Goal: Task Accomplishment & Management: Manage account settings

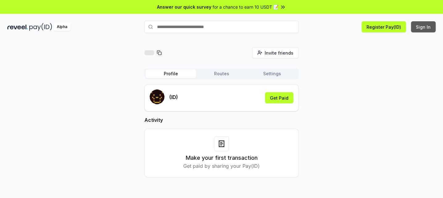
click at [429, 27] on button "Sign In" at bounding box center [423, 26] width 25 height 11
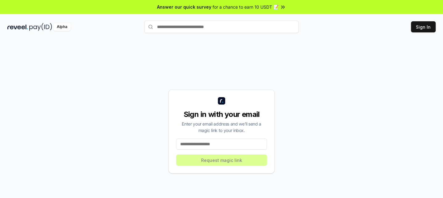
click at [228, 142] on input at bounding box center [221, 143] width 91 height 11
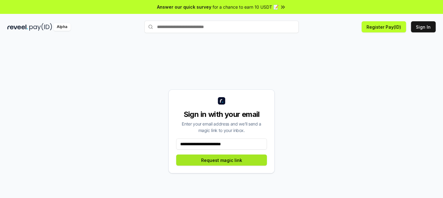
type input "**********"
click at [230, 162] on button "Request magic link" at bounding box center [221, 160] width 91 height 11
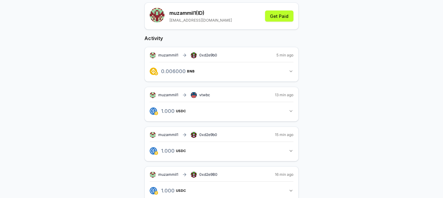
scroll to position [93, 0]
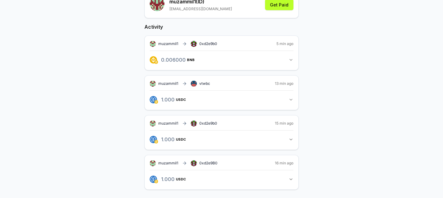
click at [290, 99] on icon "button" at bounding box center [290, 99] width 5 height 5
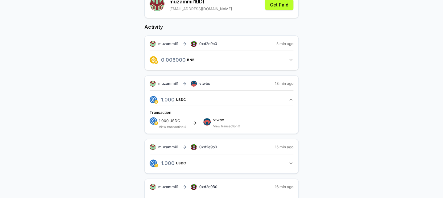
click at [231, 125] on link "View transaction" at bounding box center [225, 126] width 24 height 4
